Goal: Transaction & Acquisition: Purchase product/service

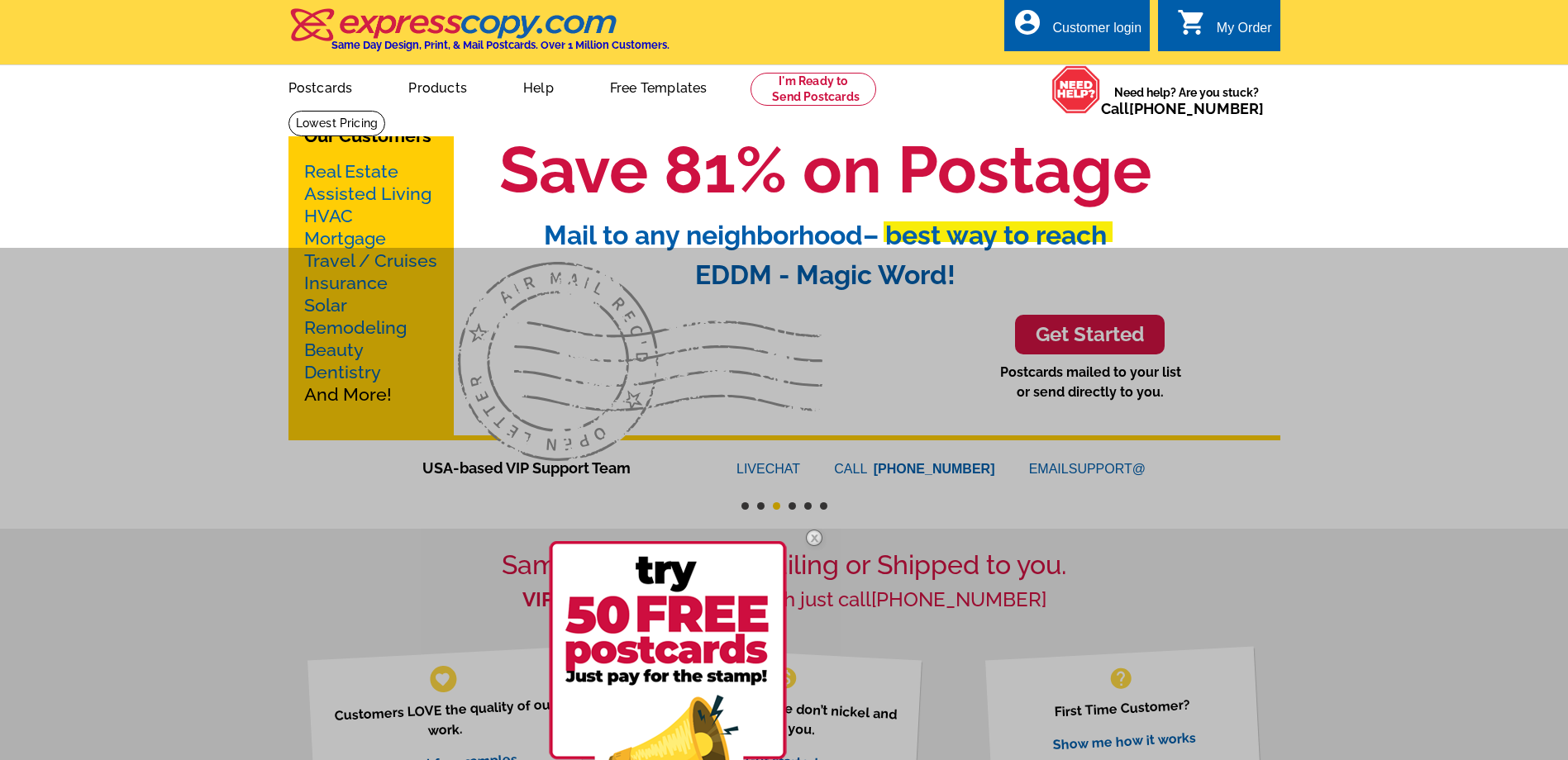
click at [805, 540] on img at bounding box center [814, 538] width 48 height 48
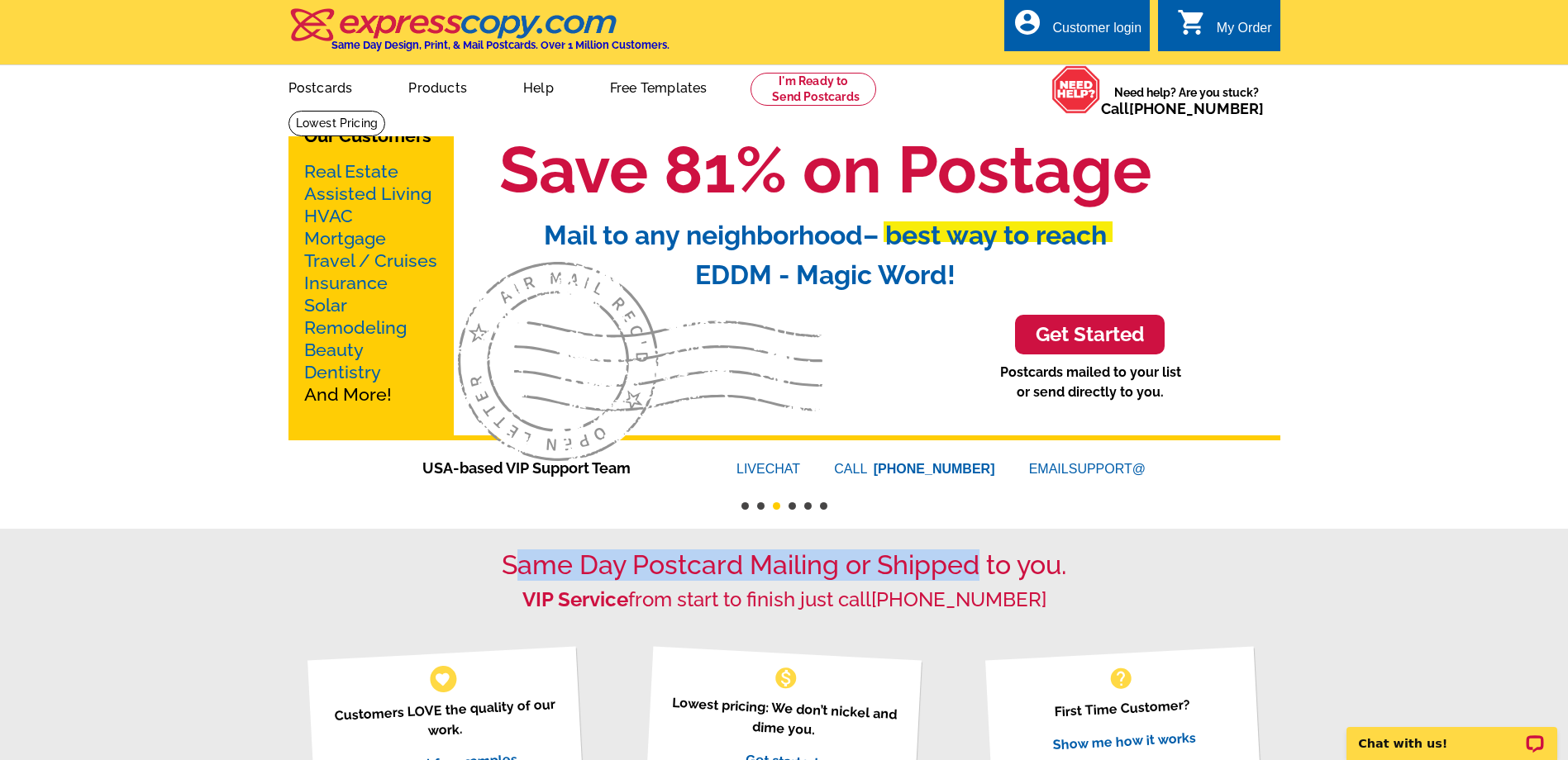
drag, startPoint x: 516, startPoint y: 577, endPoint x: 985, endPoint y: 587, distance: 469.1
click at [985, 587] on div "Same Day Postcard Mailing or Shipped to you. VIP Service from start to finish j…" at bounding box center [784, 581] width 991 height 62
drag, startPoint x: 985, startPoint y: 587, endPoint x: 1154, endPoint y: 610, distance: 170.6
click at [1154, 610] on h2 "VIP Service from start to finish just call [PHONE_NUMBER]" at bounding box center [784, 600] width 991 height 24
drag, startPoint x: 669, startPoint y: 584, endPoint x: 1039, endPoint y: 598, distance: 370.3
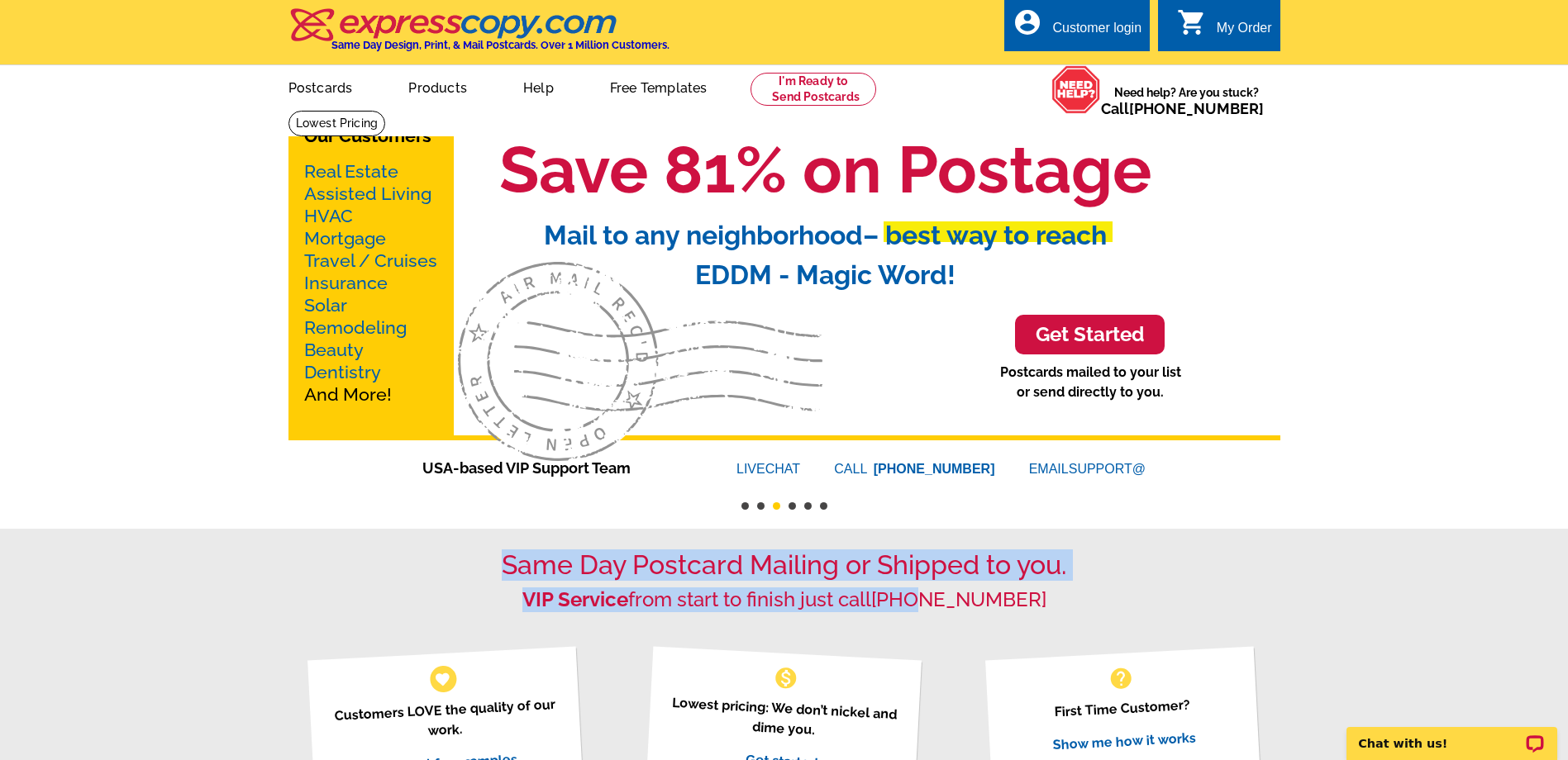
click at [1039, 598] on div "Same Day Postcard Mailing or Shipped to you. VIP Service from start to finish j…" at bounding box center [784, 581] width 991 height 62
drag, startPoint x: 1039, startPoint y: 598, endPoint x: 1144, endPoint y: 609, distance: 105.6
click at [1144, 609] on h2 "VIP Service from start to finish just call [PHONE_NUMBER]" at bounding box center [784, 600] width 991 height 24
drag, startPoint x: 670, startPoint y: 566, endPoint x: 502, endPoint y: 575, distance: 168.2
click at [502, 575] on div "Same Day Postcard Mailing or Shipped to you. VIP Service from start to finish j…" at bounding box center [784, 581] width 991 height 62
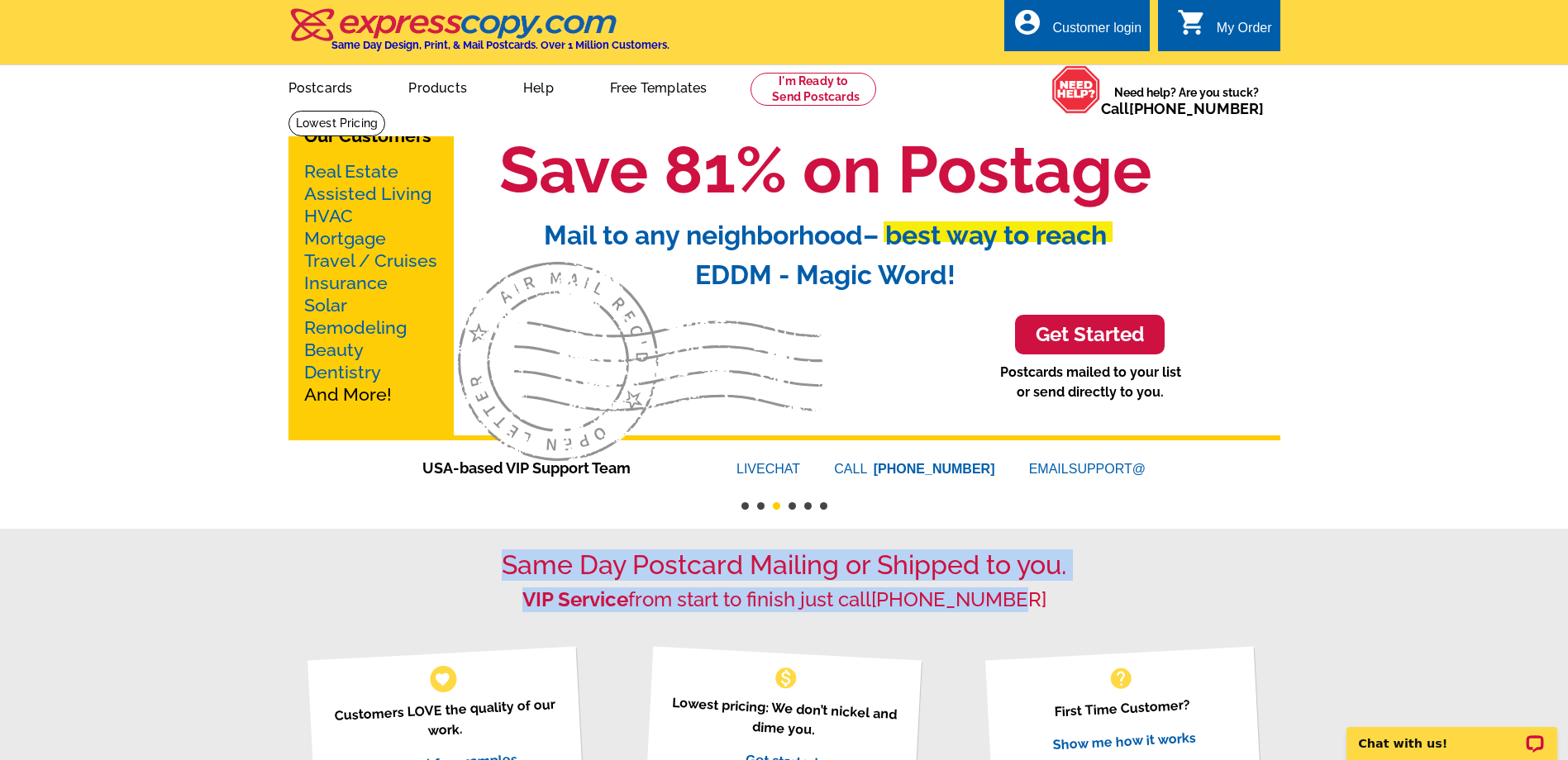
drag, startPoint x: 502, startPoint y: 575, endPoint x: 482, endPoint y: 573, distance: 20.1
click at [482, 573] on h1 "Same Day Postcard Mailing or Shipped to you." at bounding box center [784, 565] width 991 height 31
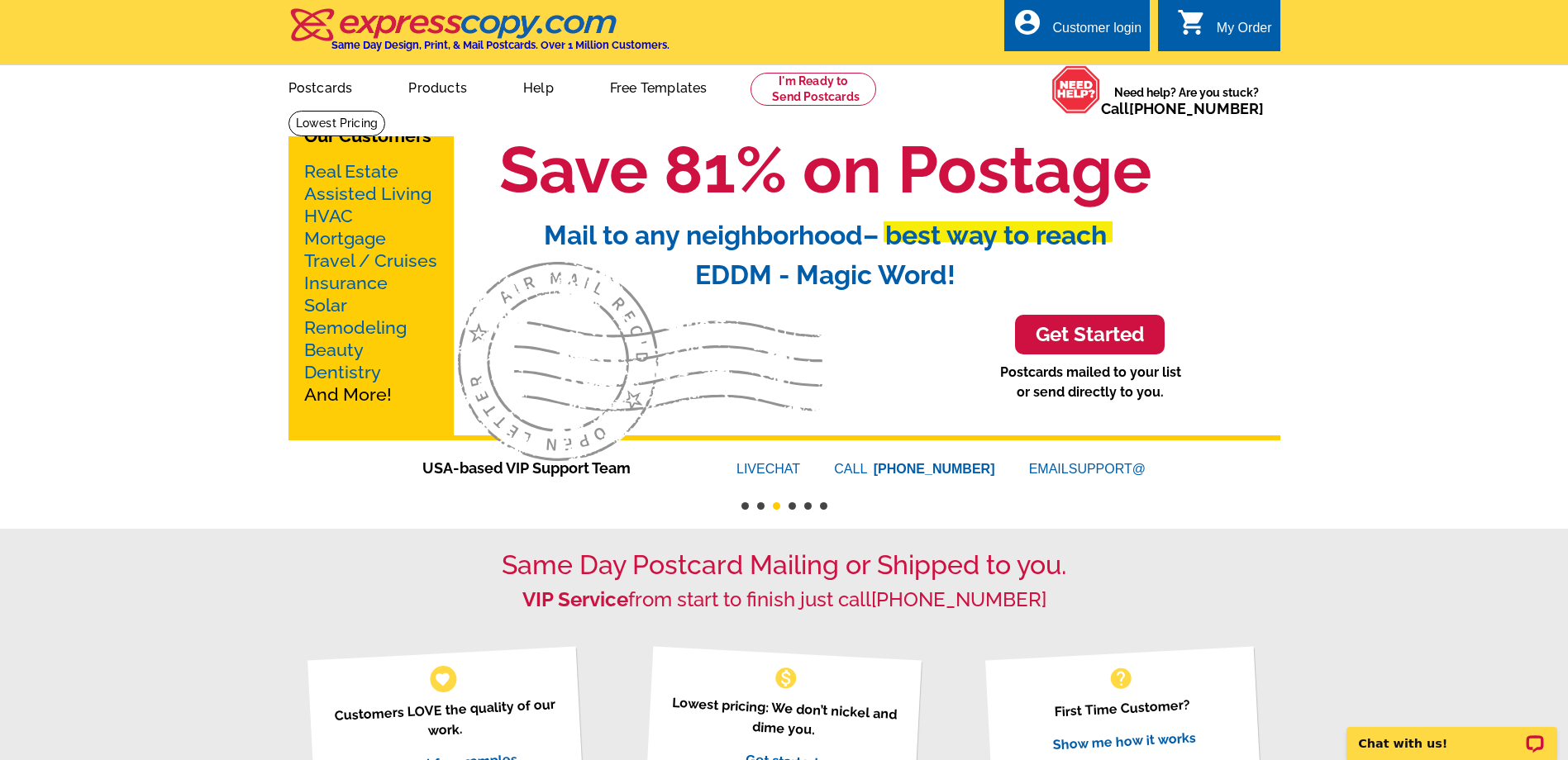
drag, startPoint x: 252, startPoint y: 131, endPoint x: 1355, endPoint y: 463, distance: 1151.9
drag, startPoint x: 1432, startPoint y: 476, endPoint x: 225, endPoint y: 154, distance: 1249.2
drag, startPoint x: 218, startPoint y: 130, endPoint x: 1063, endPoint y: 453, distance: 904.6
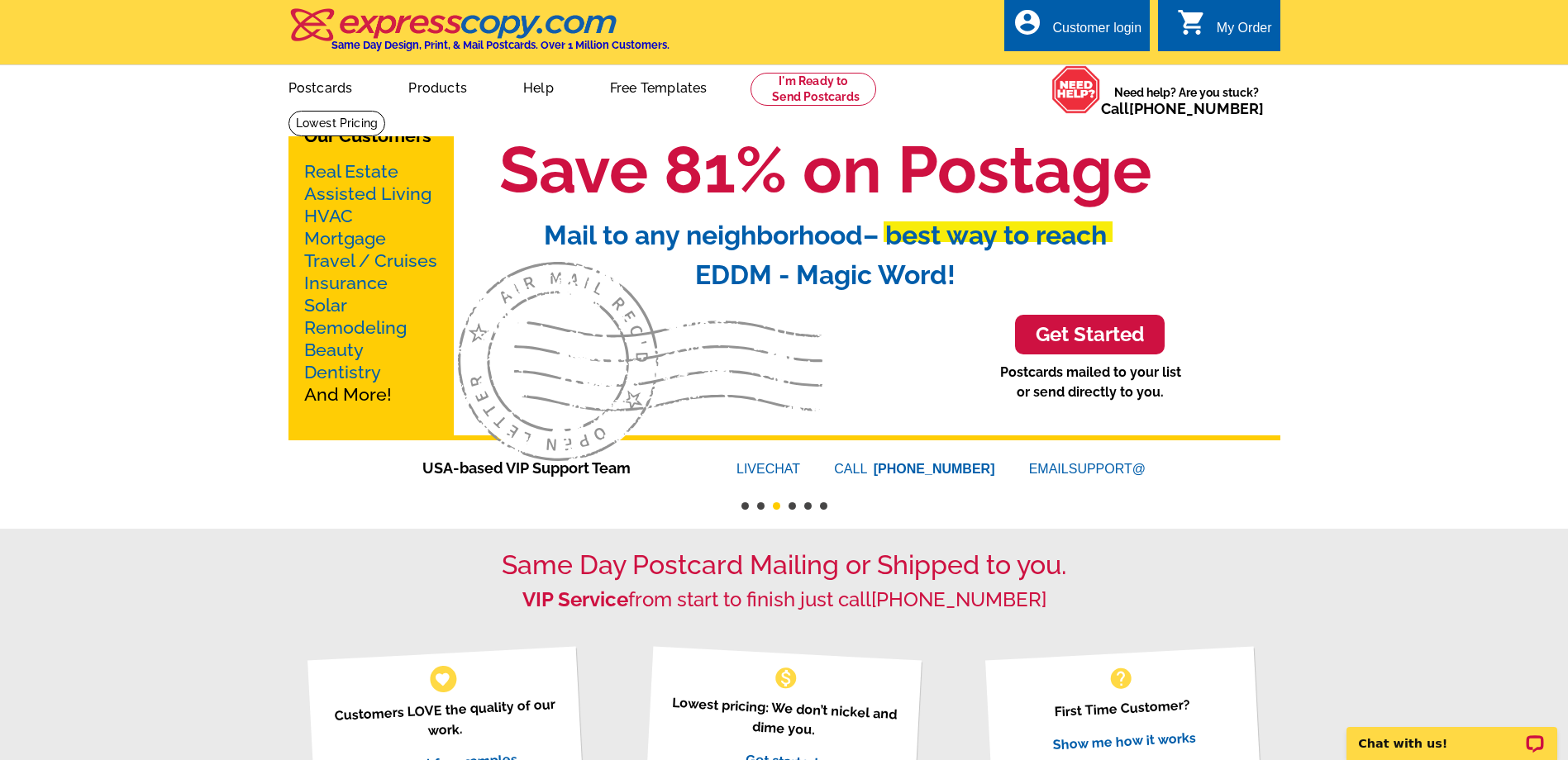
drag, startPoint x: 1149, startPoint y: 442, endPoint x: 251, endPoint y: 158, distance: 941.8
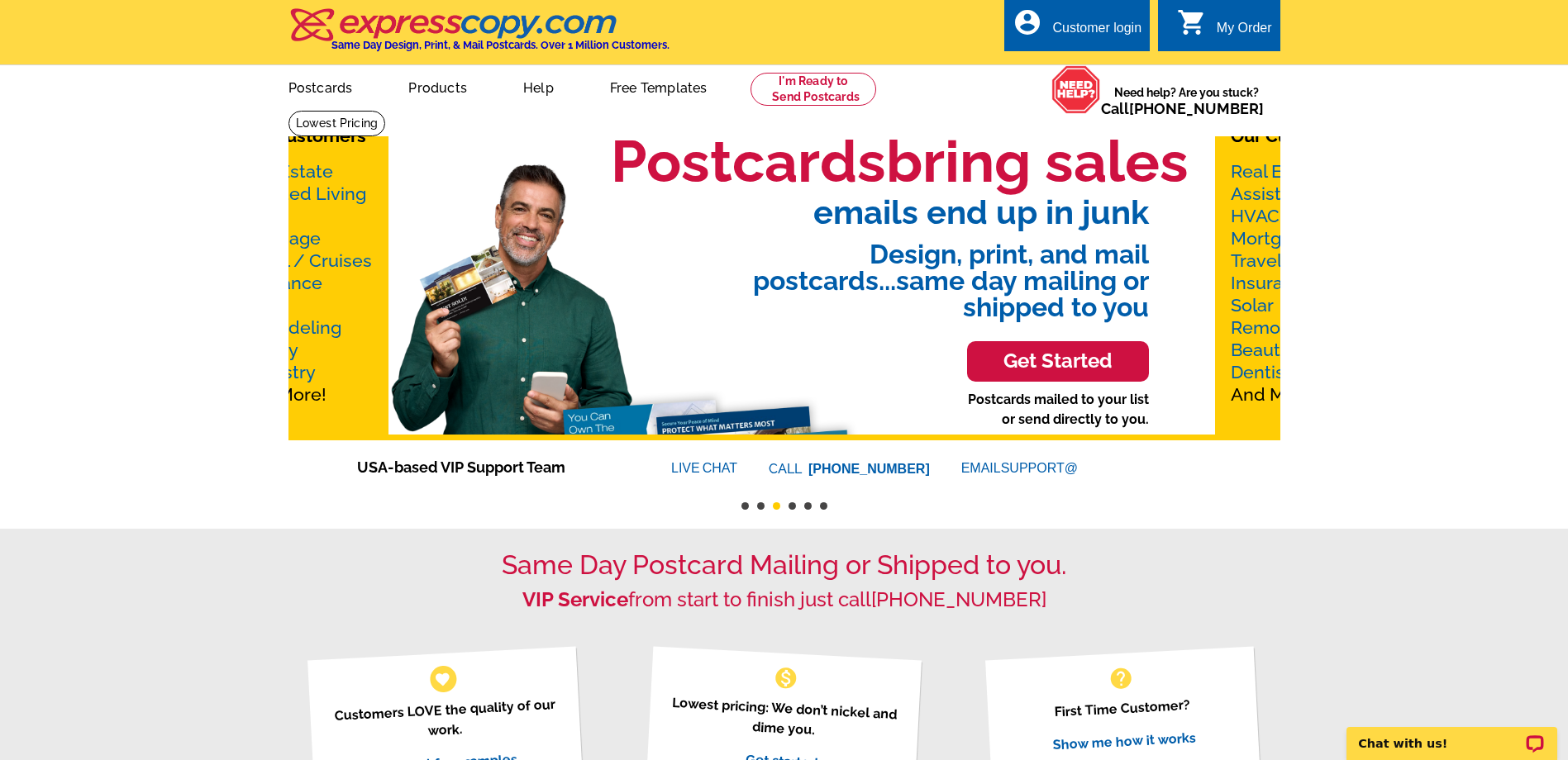
drag, startPoint x: 298, startPoint y: 142, endPoint x: 1225, endPoint y: 454, distance: 978.1
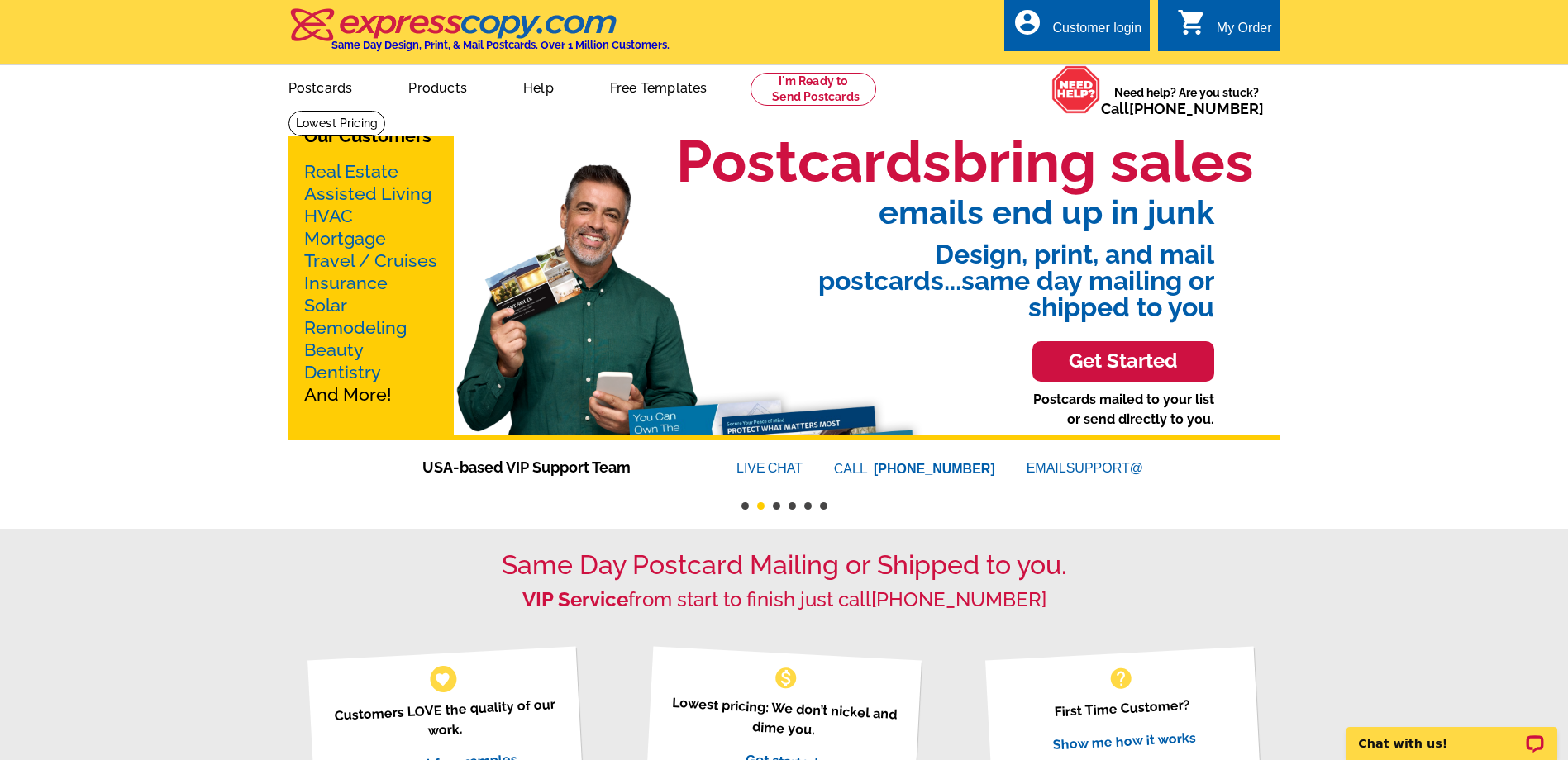
drag, startPoint x: 1215, startPoint y: 290, endPoint x: 57, endPoint y: 247, distance: 1158.8
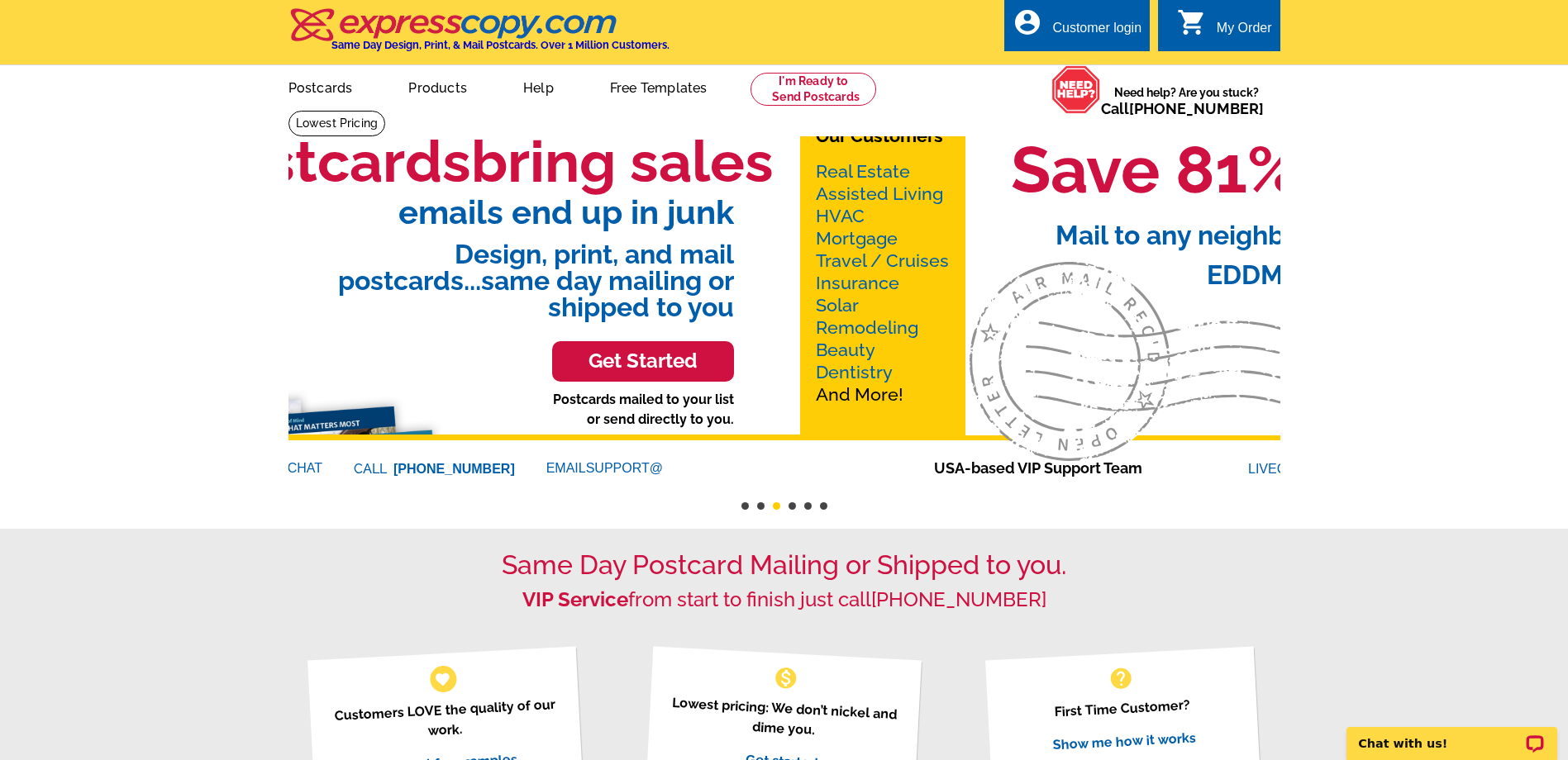
drag, startPoint x: 1013, startPoint y: 298, endPoint x: 1105, endPoint y: 298, distance: 92.0
click at [1105, 298] on div "Get Started Postcards mailed to your list or send directly to you." at bounding box center [1321, 337] width 991 height 200
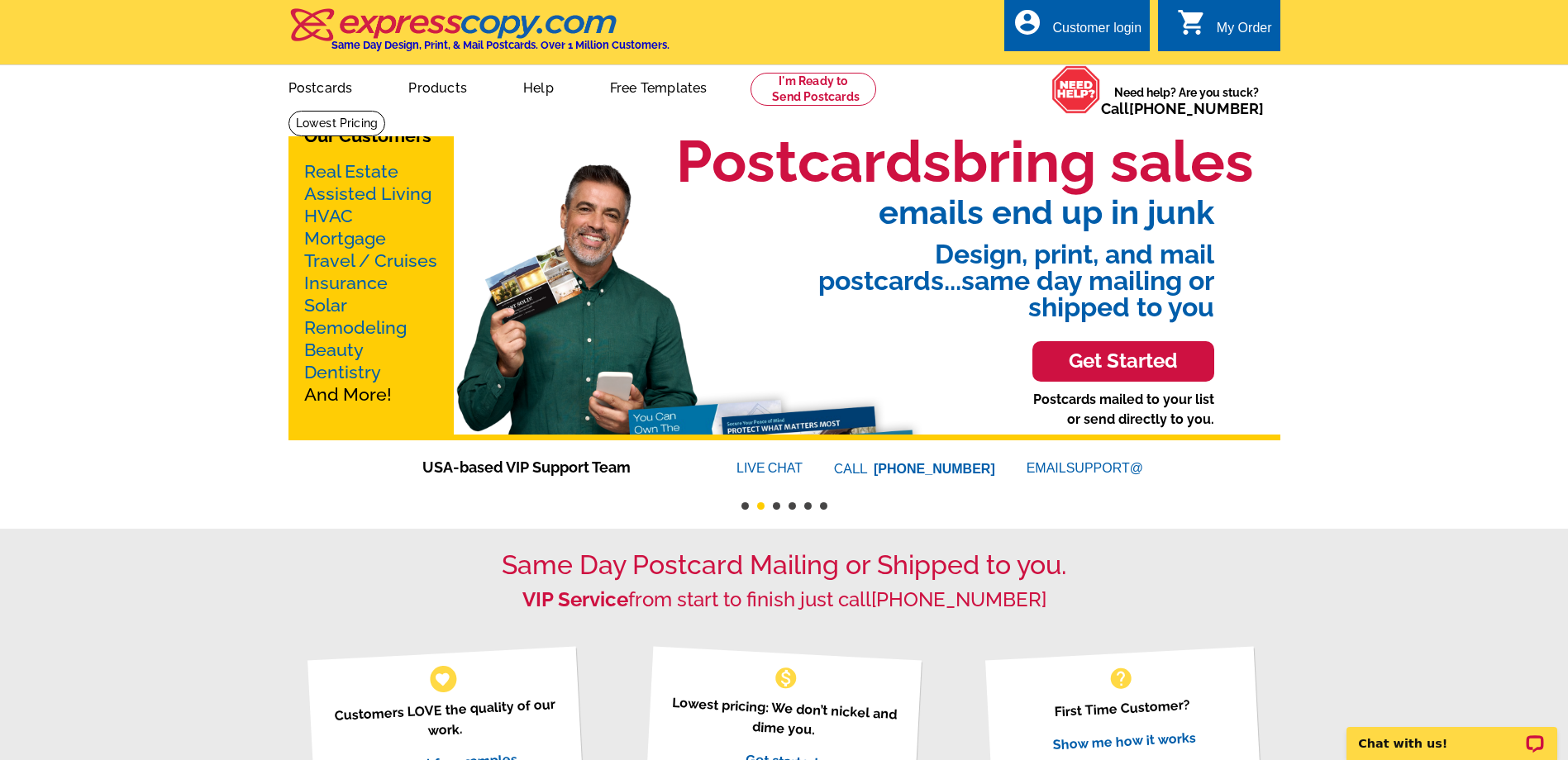
drag, startPoint x: 953, startPoint y: 262, endPoint x: 376, endPoint y: 288, distance: 577.6
click at [376, 288] on div "Our Customers Real Estate Assisted Living HVAC Mortgage Travel / Cruises Insura…" at bounding box center [784, 275] width 991 height 331
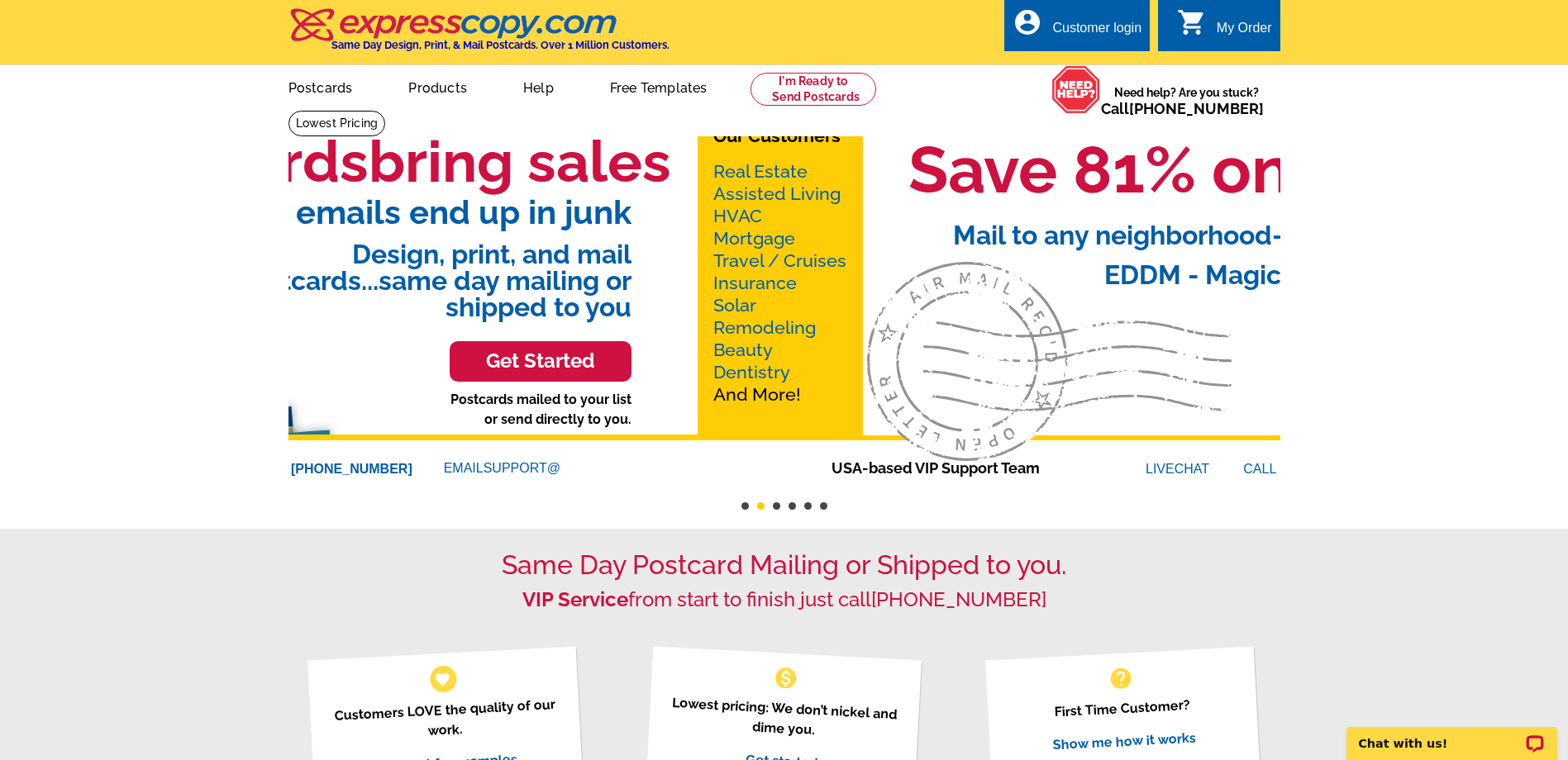
drag, startPoint x: 1027, startPoint y: 245, endPoint x: 447, endPoint y: 251, distance: 580.0
click at [447, 252] on span "Design, print, and mail postcards...same day mailing or shipped to you" at bounding box center [343, 274] width 577 height 92
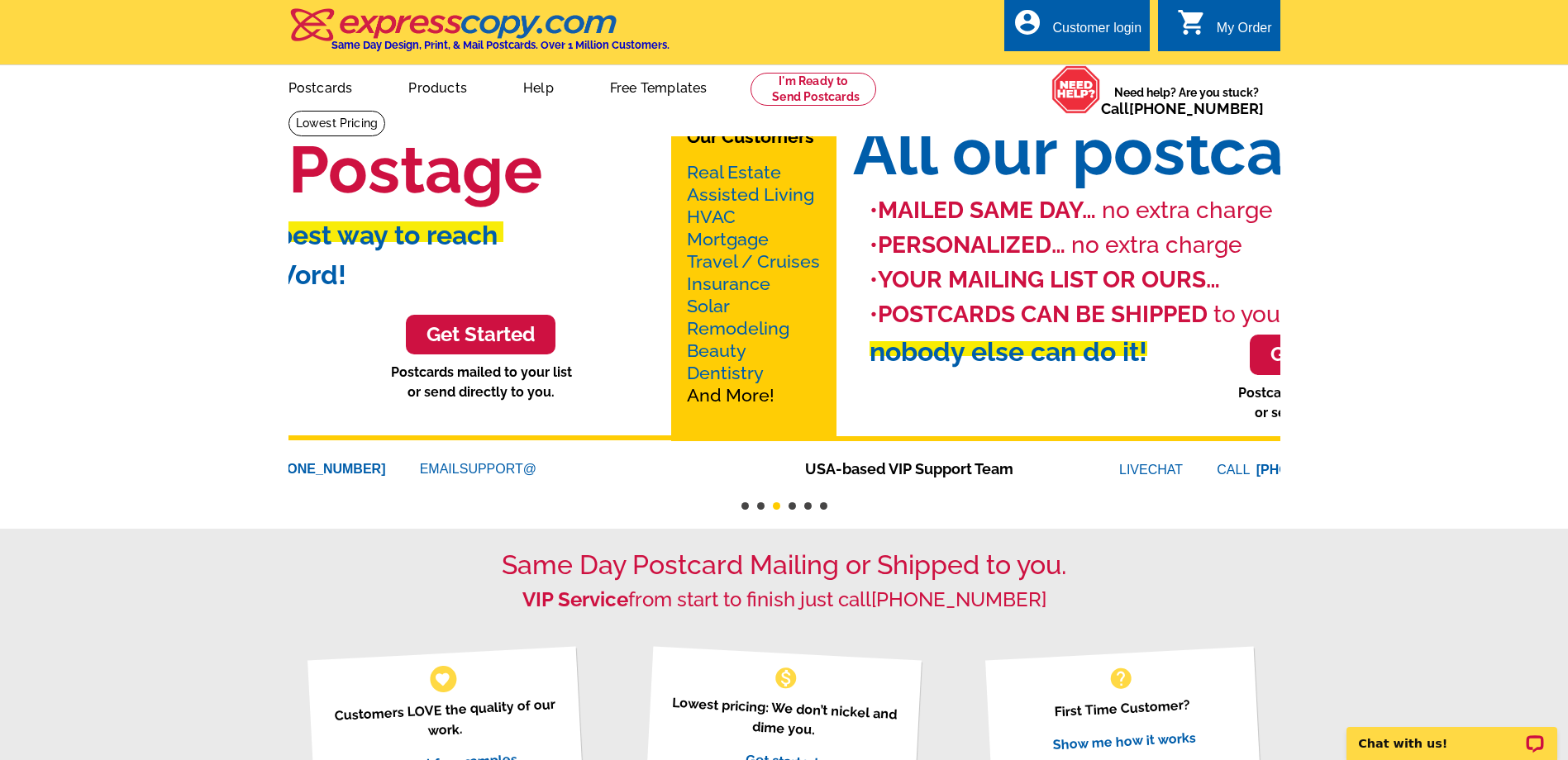
drag, startPoint x: 1093, startPoint y: 343, endPoint x: 396, endPoint y: 356, distance: 697.1
click at [406, 369] on div "Get Started Postcards mailed to your list or send directly to you." at bounding box center [530, 345] width 249 height 143
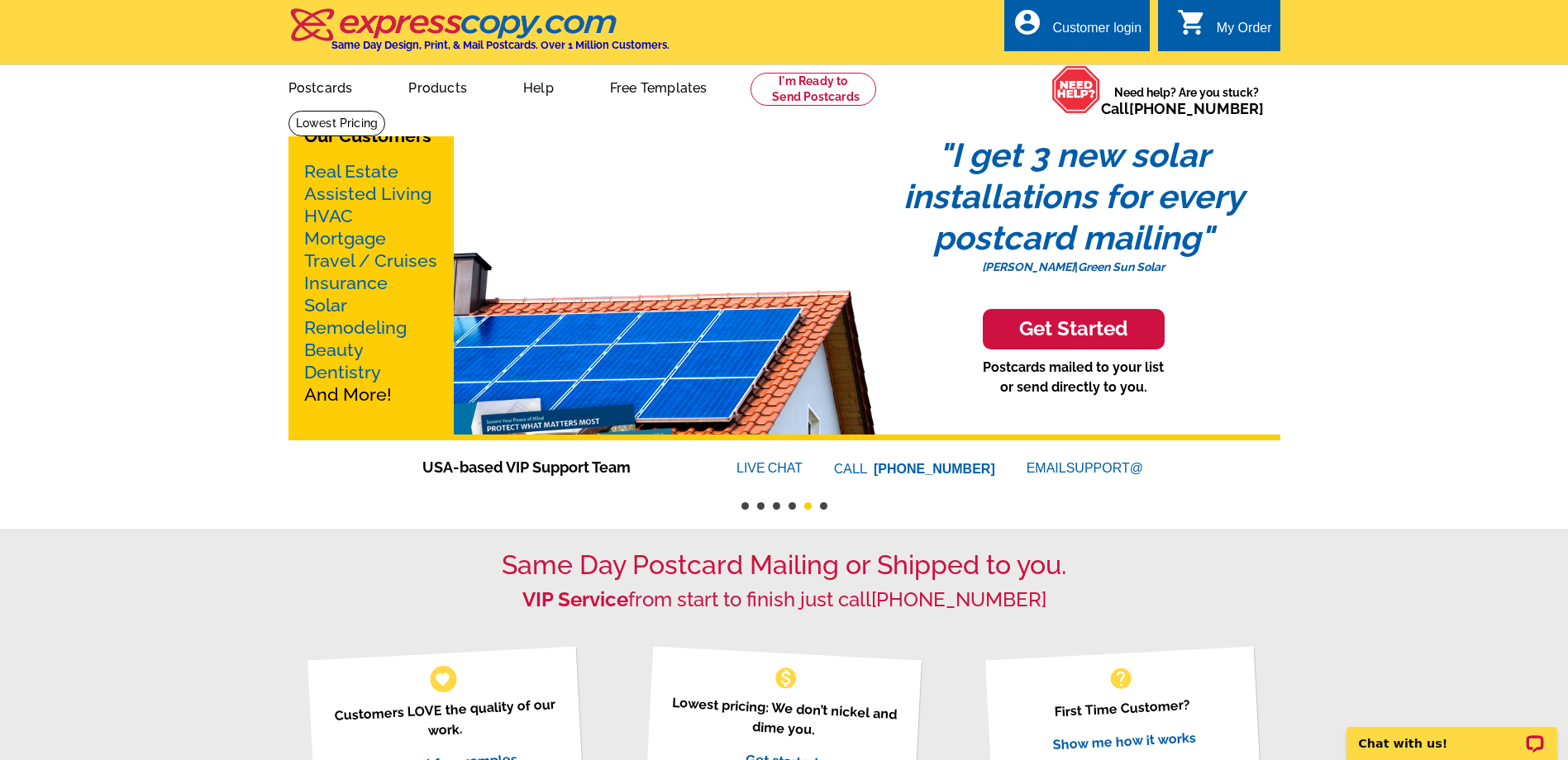
drag, startPoint x: 911, startPoint y: 264, endPoint x: 280, endPoint y: 283, distance: 631.3
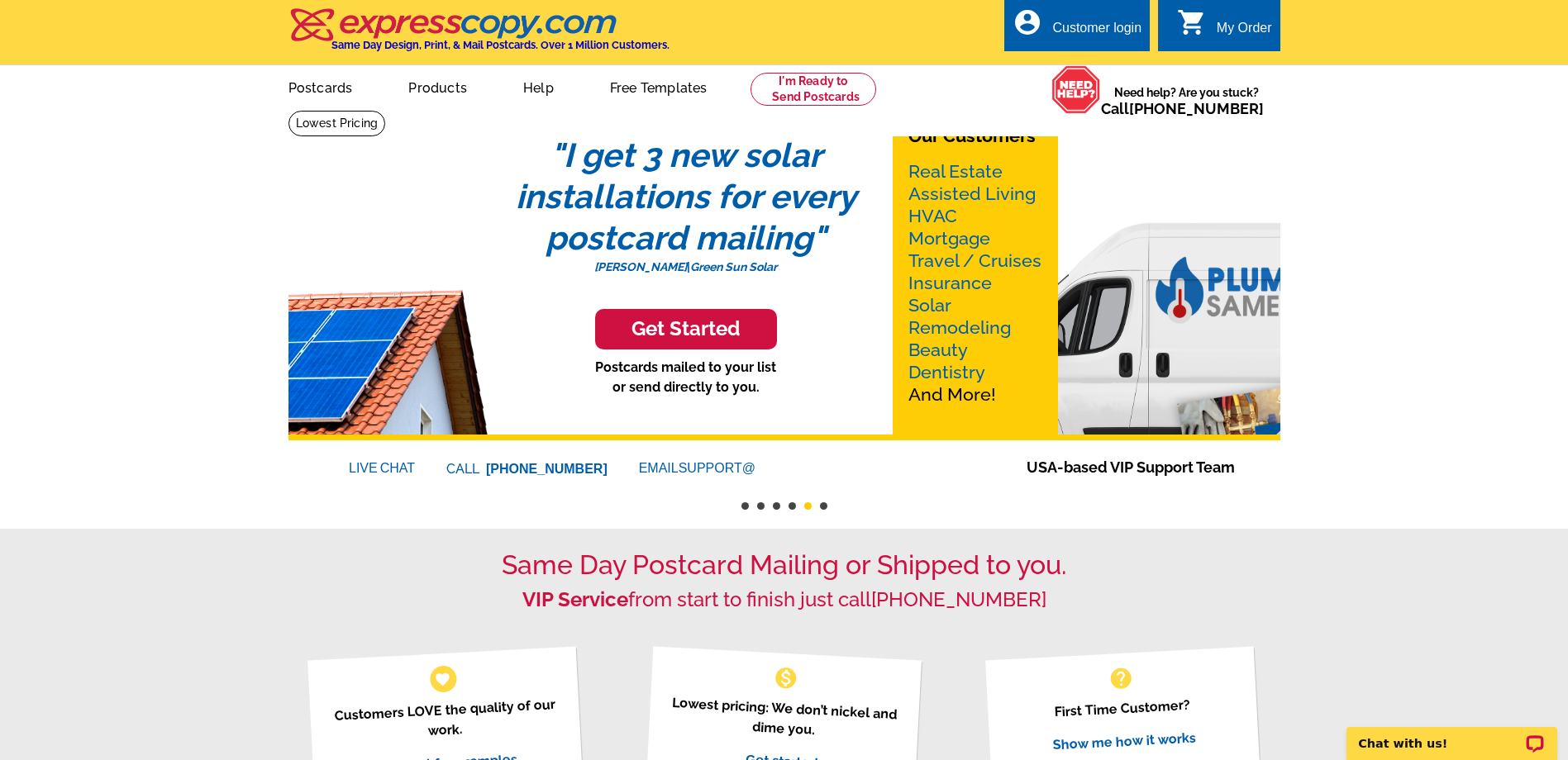
drag, startPoint x: 934, startPoint y: 240, endPoint x: 587, endPoint y: 216, distance: 347.8
click at [546, 209] on em ""I get 3 new solar installations for every postcard mailing"" at bounding box center [686, 196] width 341 height 121
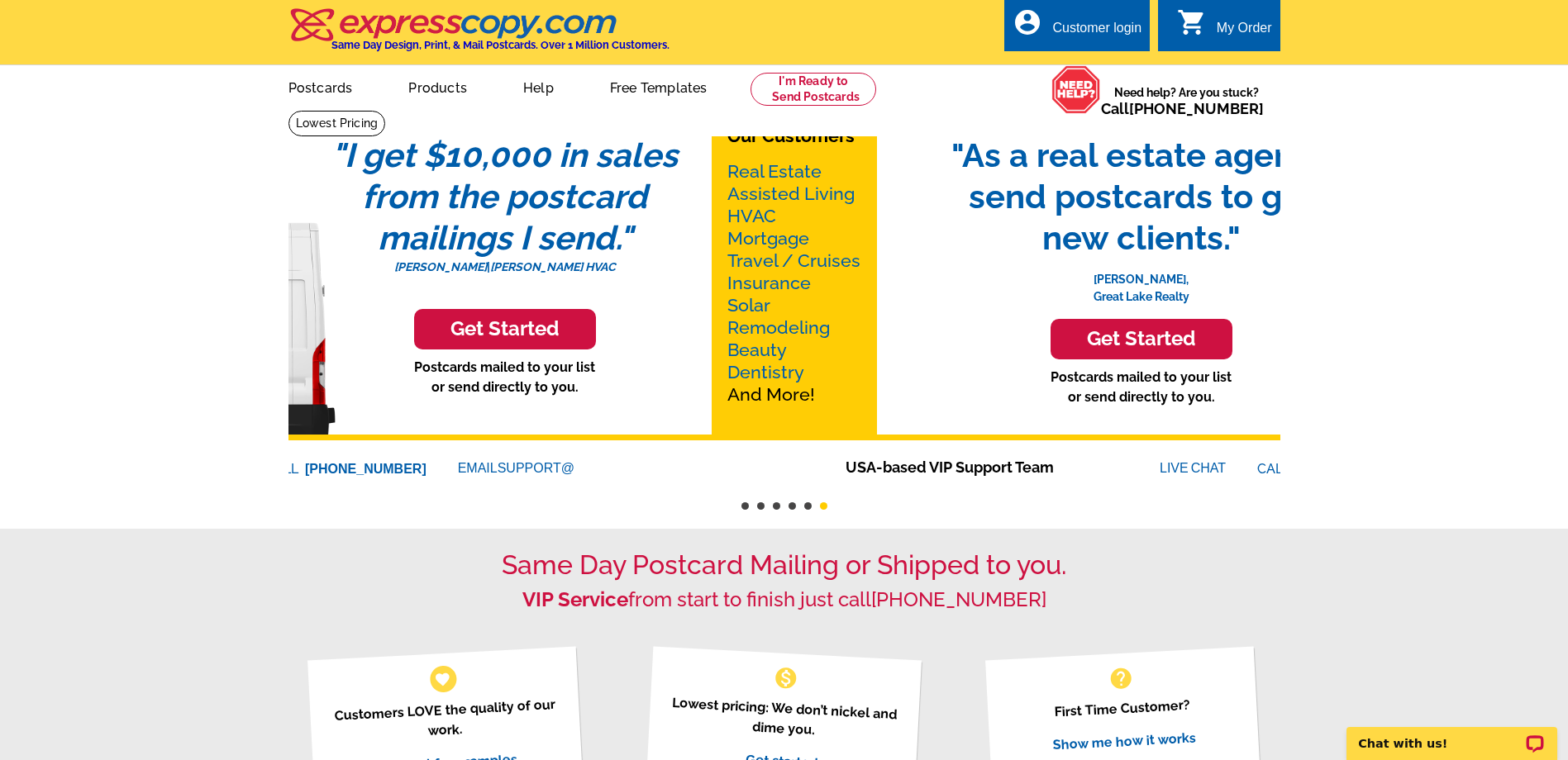
drag, startPoint x: 581, startPoint y: 172, endPoint x: 431, endPoint y: 175, distance: 150.0
click at [432, 174] on em ""I get $10,000 in sales from the postcard mailings I send."" at bounding box center [504, 196] width 346 height 121
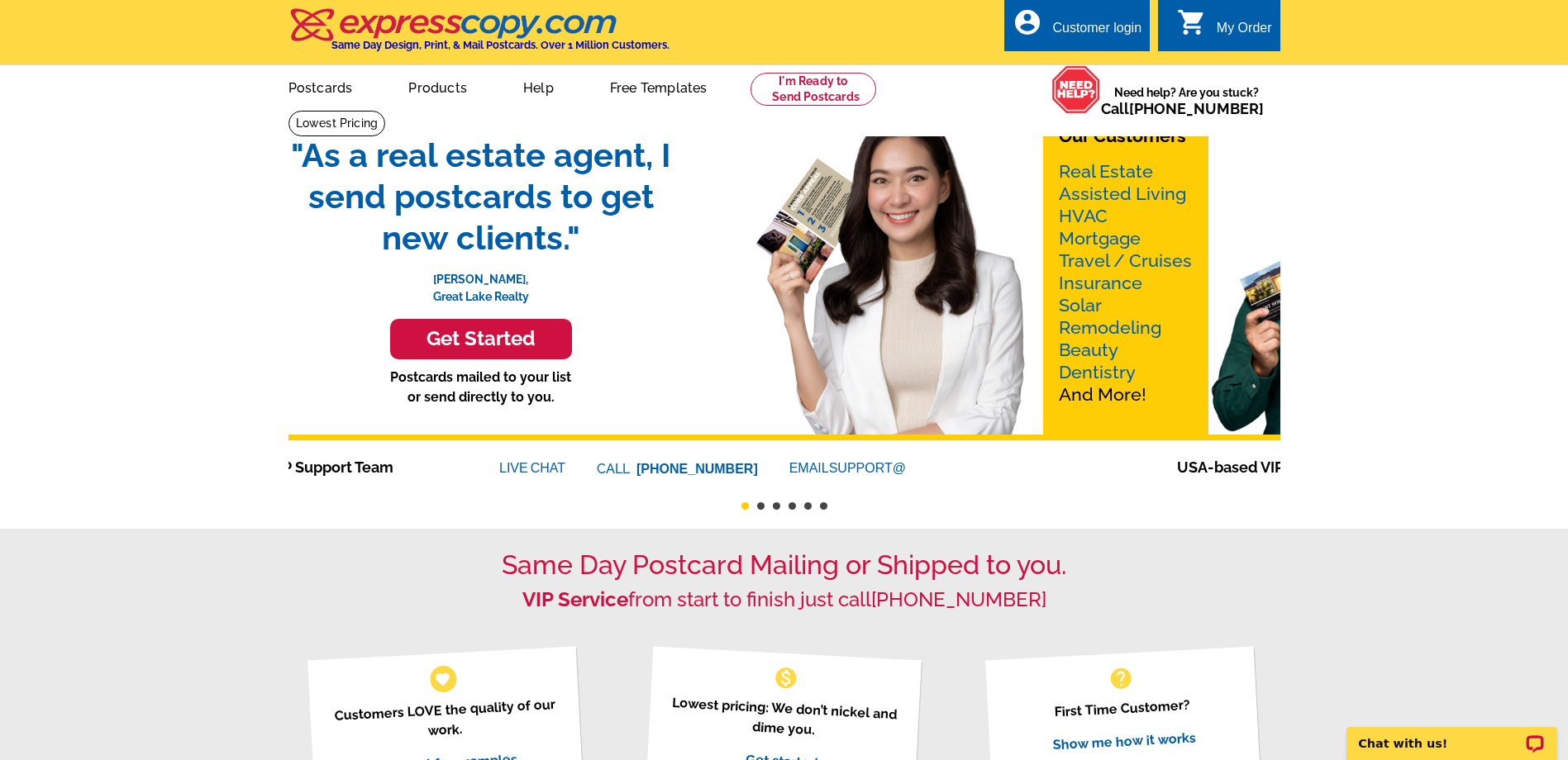
drag, startPoint x: 896, startPoint y: 172, endPoint x: 321, endPoint y: 191, distance: 575.3
click at [322, 190] on span ""As a real estate agent, I send postcards to get new clients."" at bounding box center [481, 196] width 413 height 124
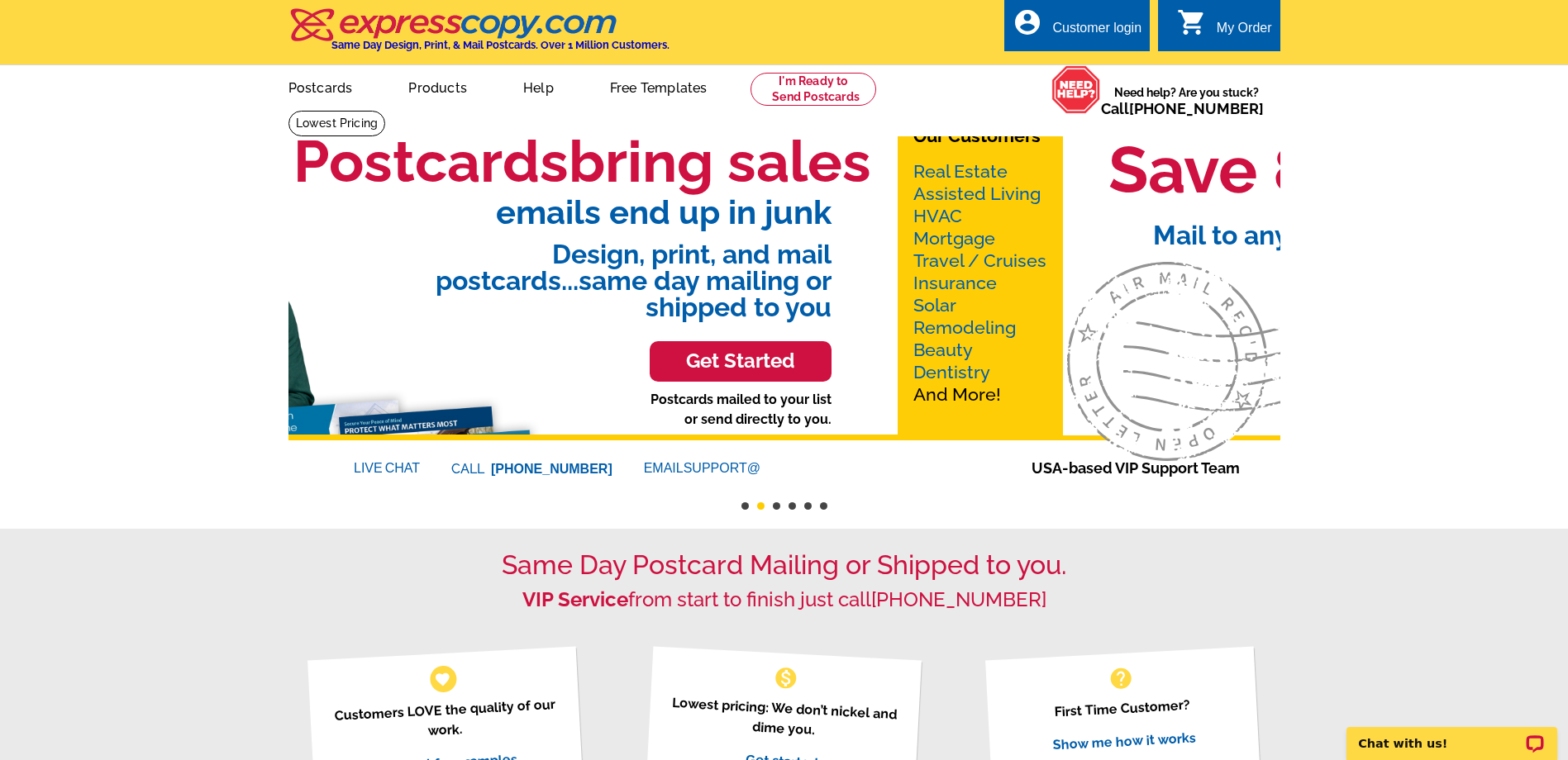
drag, startPoint x: 909, startPoint y: 210, endPoint x: 667, endPoint y: 242, distance: 244.1
click at [511, 210] on span "emails end up in junk" at bounding box center [542, 212] width 577 height 33
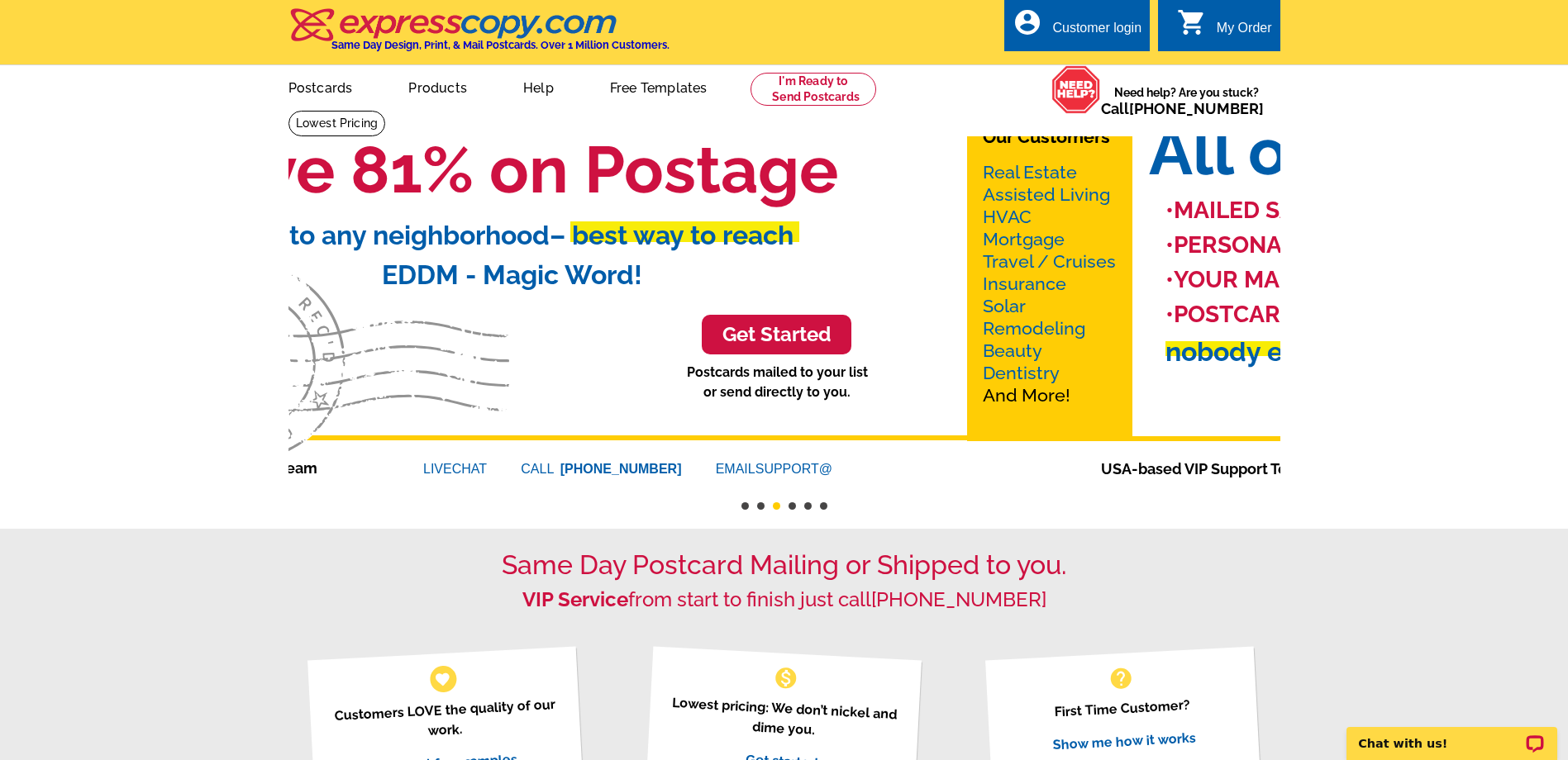
drag, startPoint x: 1045, startPoint y: 247, endPoint x: 617, endPoint y: 262, distance: 428.3
click at [570, 268] on div "Save 81% on Postage Mail to any neighborhood – best way to reach EDDM - Magic W…" at bounding box center [471, 275] width 991 height 331
